Goal: Task Accomplishment & Management: Use online tool/utility

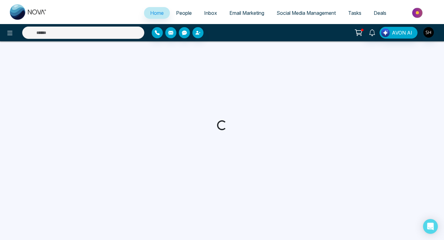
select select "*"
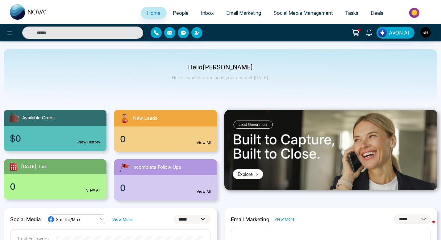
click at [301, 14] on span "Social Media Management" at bounding box center [302, 13] width 59 height 6
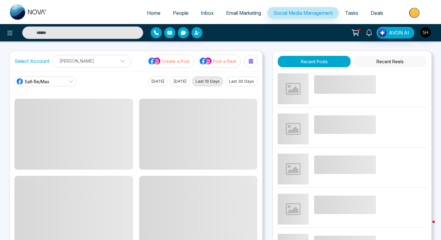
click at [185, 63] on p "Create a Post" at bounding box center [176, 61] width 28 height 6
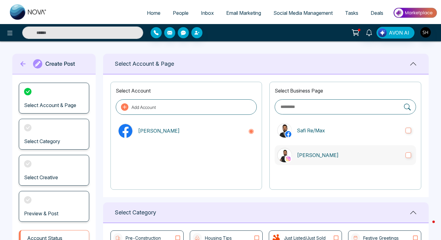
click at [413, 155] on label "[PERSON_NAME]" at bounding box center [345, 155] width 141 height 20
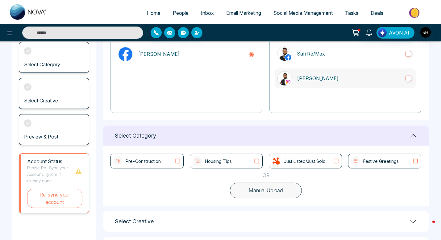
scroll to position [106, 0]
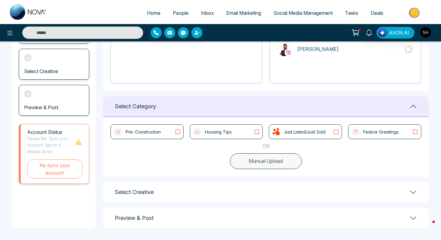
click at [256, 132] on icon at bounding box center [257, 132] width 8 height 6
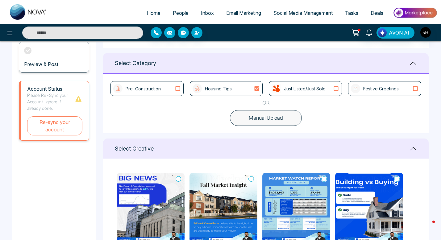
scroll to position [149, 0]
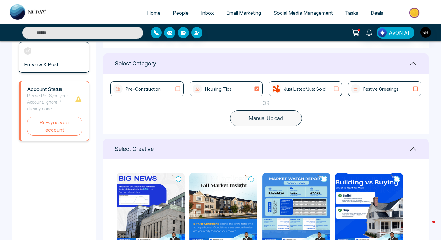
click at [179, 87] on icon at bounding box center [178, 89] width 8 height 6
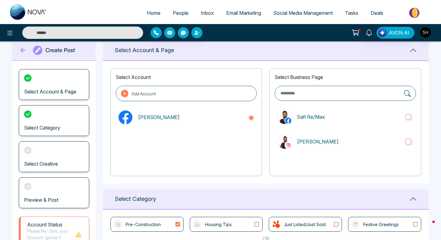
scroll to position [0, 0]
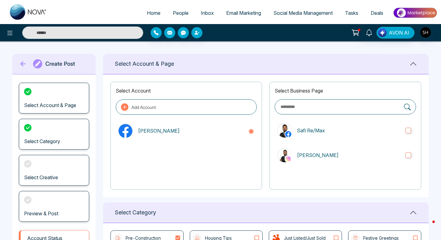
click at [294, 11] on span "Social Media Management" at bounding box center [302, 13] width 59 height 6
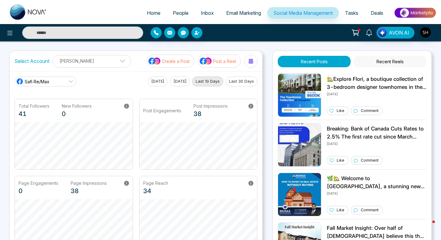
click at [222, 60] on p "Post a Reel" at bounding box center [224, 61] width 23 height 6
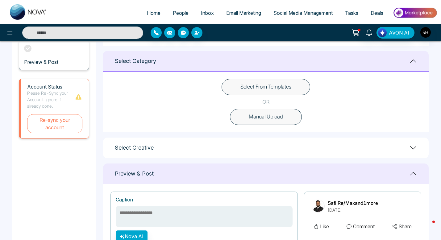
scroll to position [149, 0]
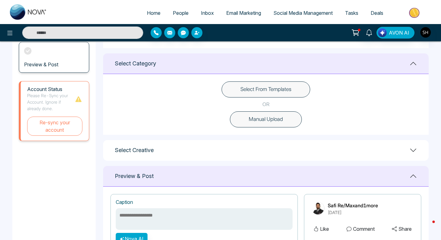
click at [293, 92] on button "Select From Templates" at bounding box center [266, 89] width 89 height 16
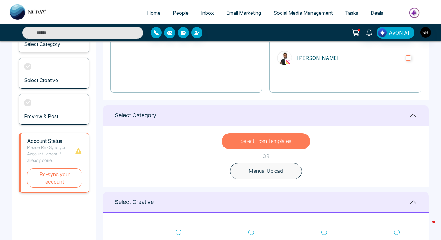
scroll to position [97, 0]
